Goal: Information Seeking & Learning: Compare options

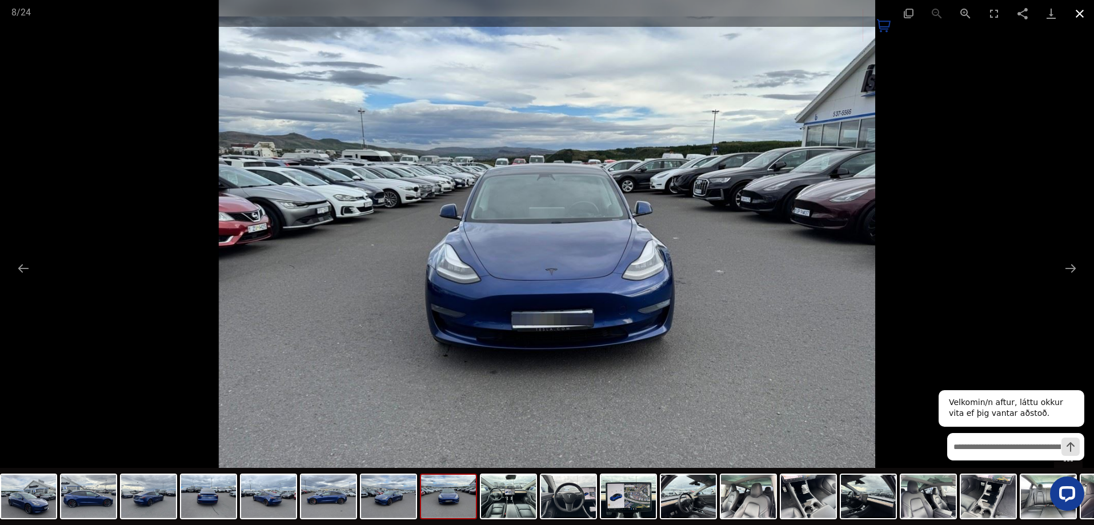
click at [1083, 13] on button "Close gallery" at bounding box center [1080, 13] width 29 height 27
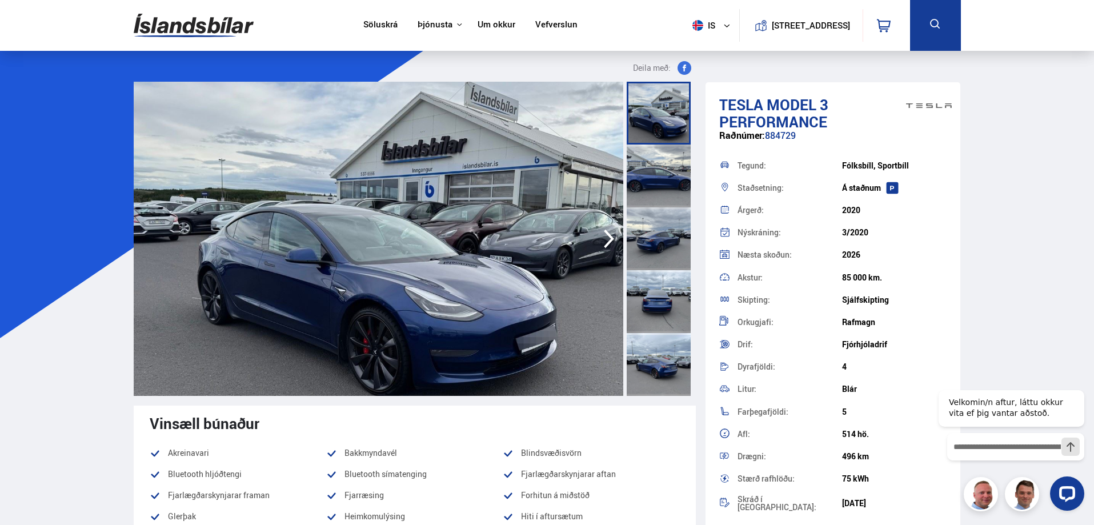
click at [198, 21] on img at bounding box center [194, 25] width 120 height 37
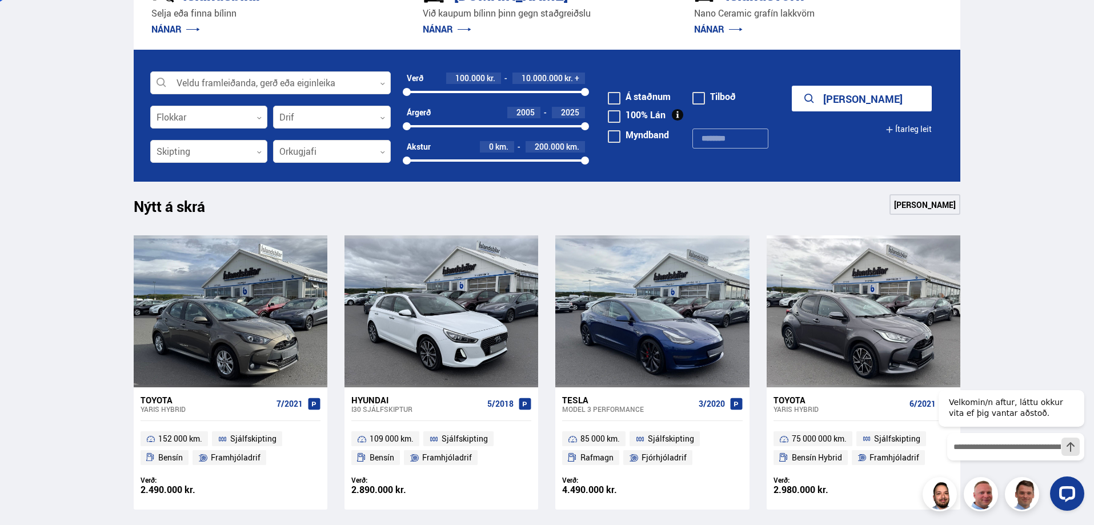
scroll to position [229, 0]
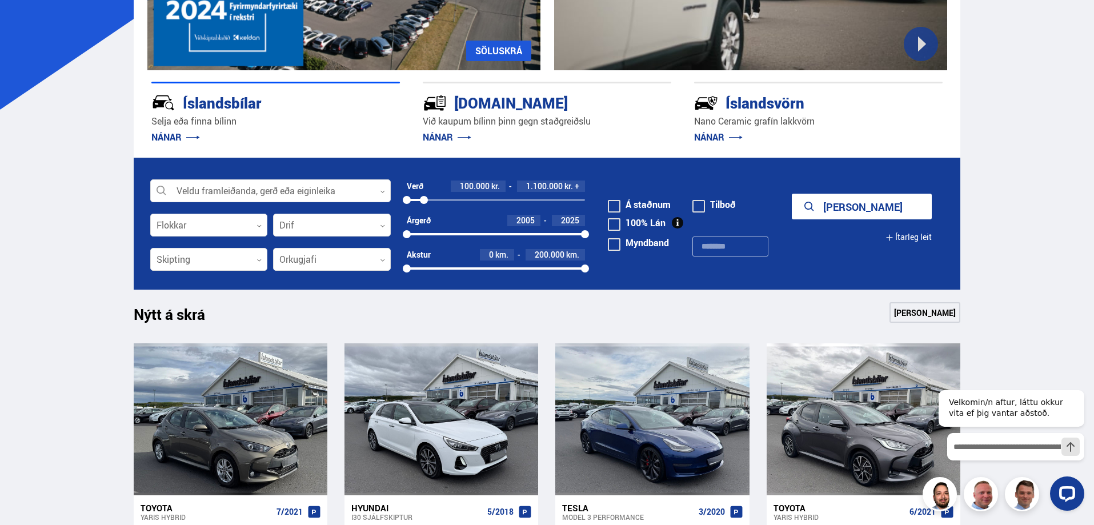
drag, startPoint x: 586, startPoint y: 196, endPoint x: 424, endPoint y: 197, distance: 161.7
click at [424, 197] on div at bounding box center [424, 200] width 8 height 8
click at [838, 214] on button "Sýna 19 bíla" at bounding box center [862, 207] width 140 height 26
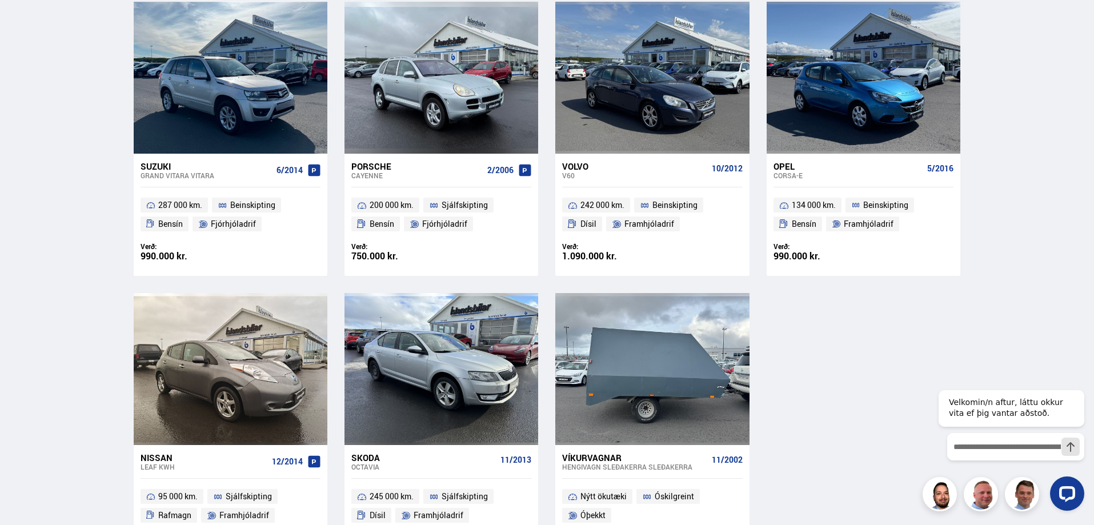
scroll to position [1086, 0]
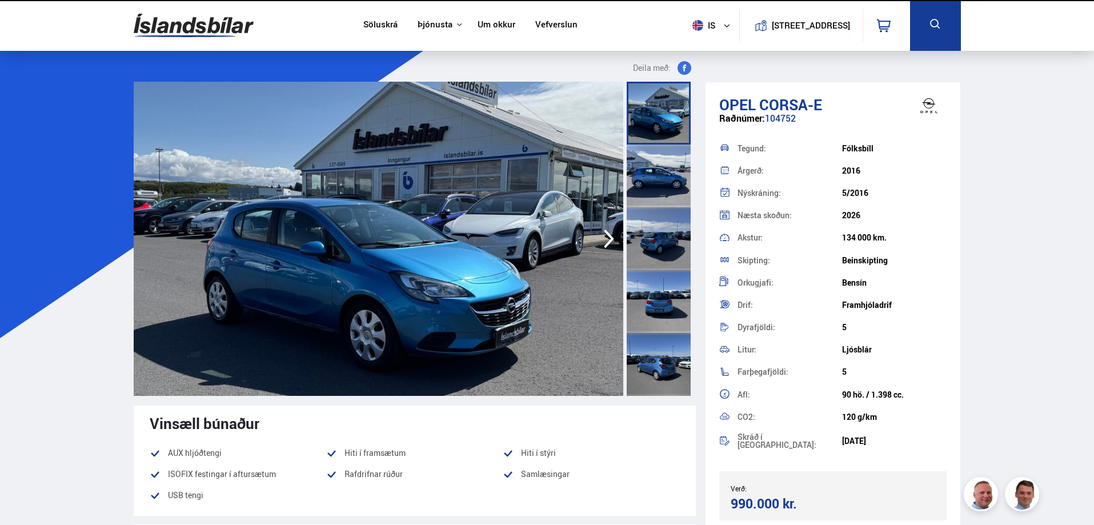
click at [322, 282] on img at bounding box center [379, 239] width 490 height 314
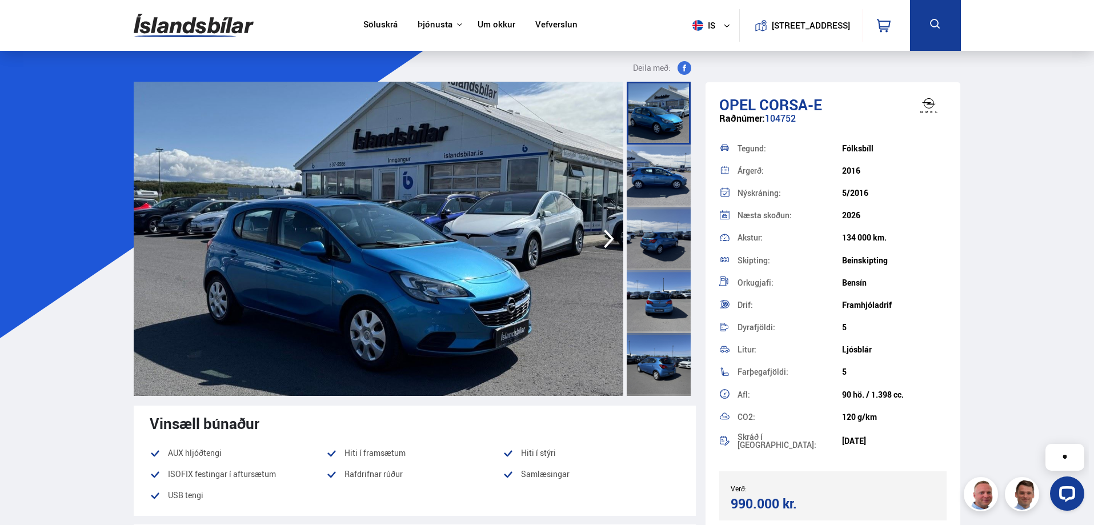
click at [657, 173] on div at bounding box center [659, 176] width 64 height 63
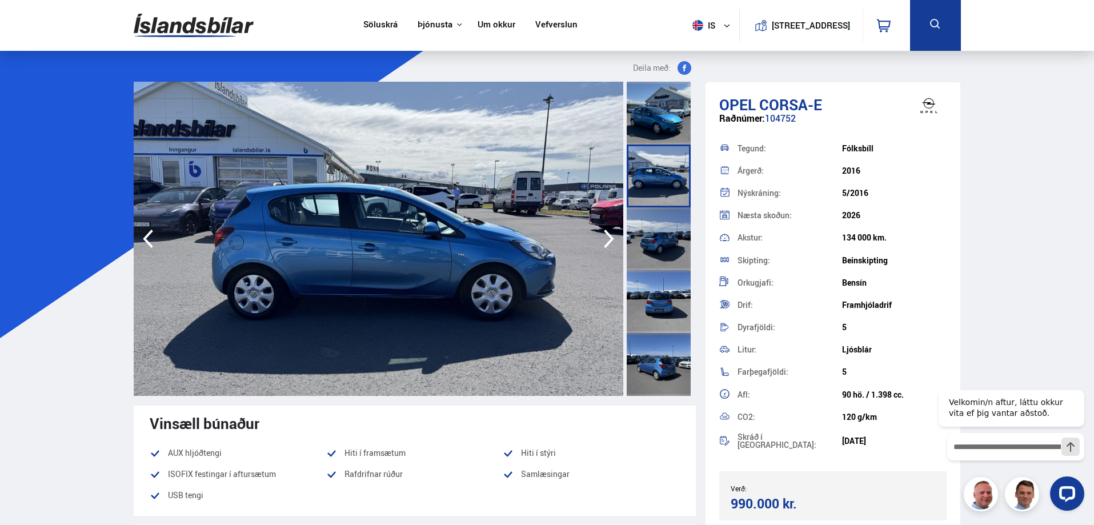
click at [524, 250] on img at bounding box center [379, 239] width 490 height 314
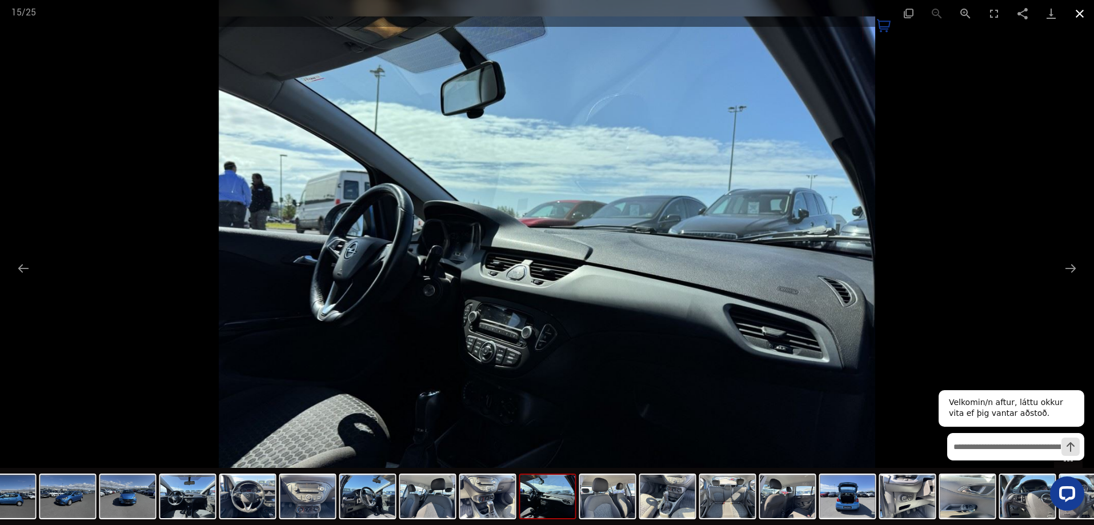
click at [1083, 13] on button "Close gallery" at bounding box center [1080, 13] width 29 height 27
